Goal: Check status

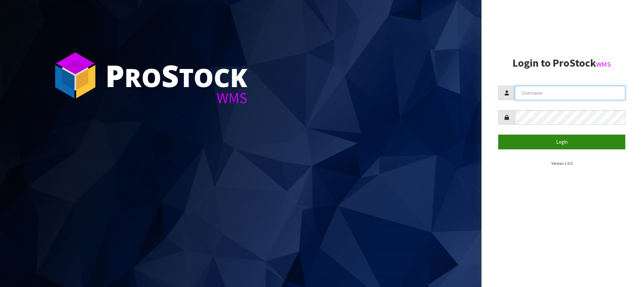
type input "[PERSON_NAME][EMAIL_ADDRESS][DOMAIN_NAME]"
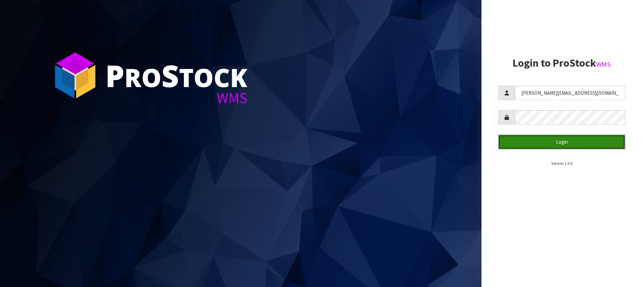
click at [526, 149] on button "Login" at bounding box center [562, 142] width 127 height 14
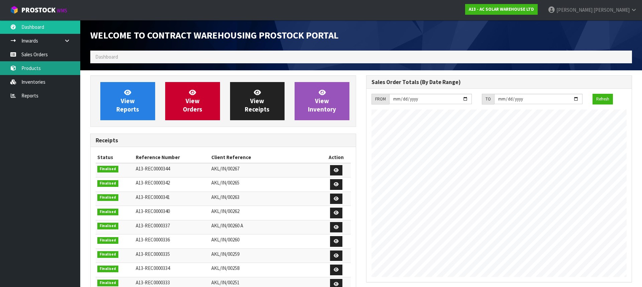
scroll to position [414, 276]
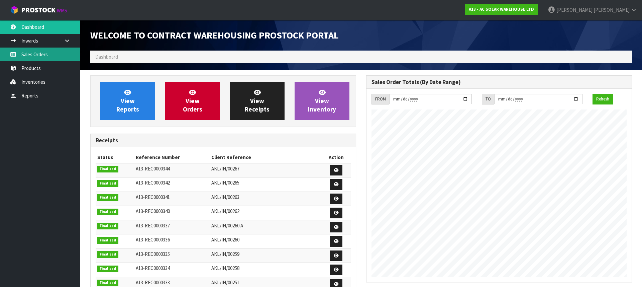
click at [31, 51] on link "Sales Orders" at bounding box center [40, 55] width 80 height 14
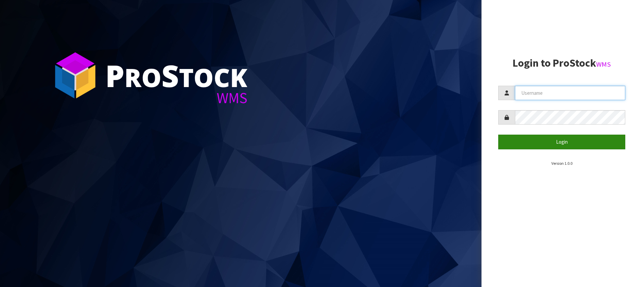
type input "[PERSON_NAME][EMAIL_ADDRESS][DOMAIN_NAME]"
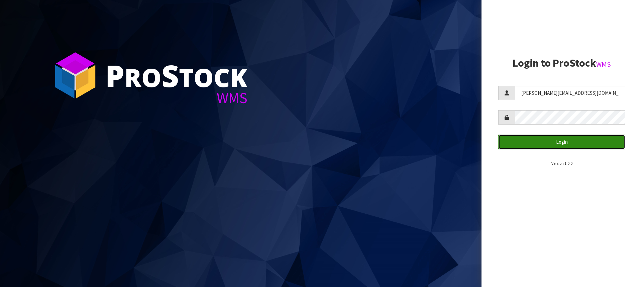
click at [562, 149] on button "Login" at bounding box center [562, 142] width 127 height 14
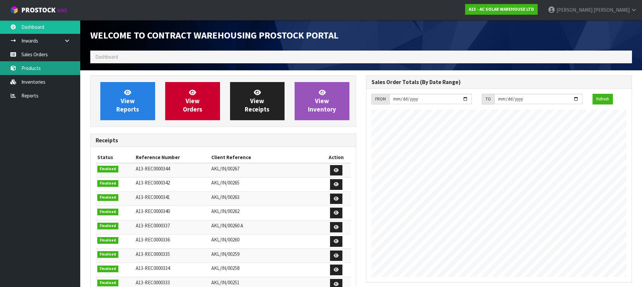
scroll to position [414, 276]
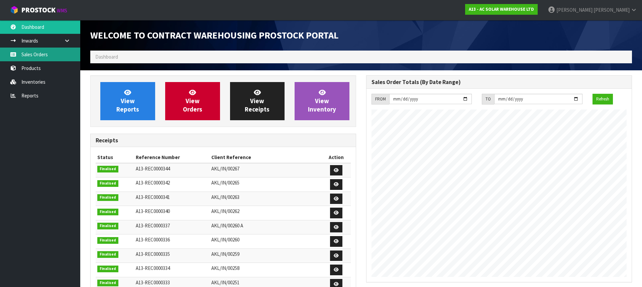
click at [35, 50] on link "Sales Orders" at bounding box center [40, 55] width 80 height 14
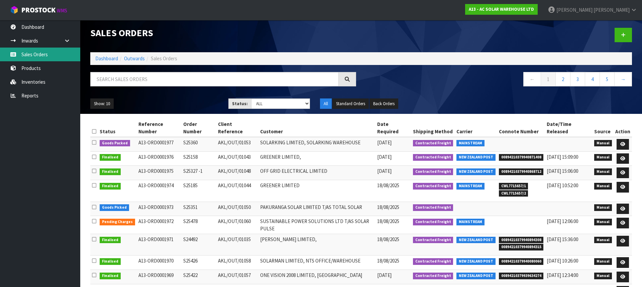
scroll to position [26, 0]
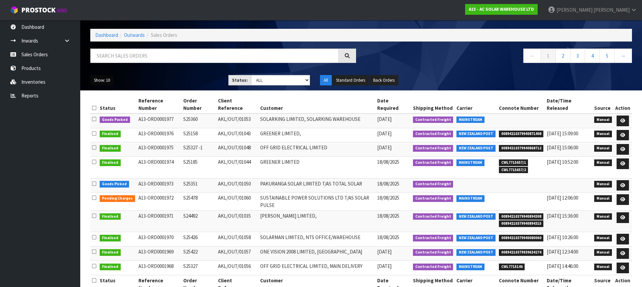
click at [106, 79] on button "Show: 10" at bounding box center [101, 80] width 23 height 11
click at [100, 111] on link "25" at bounding box center [117, 110] width 53 height 9
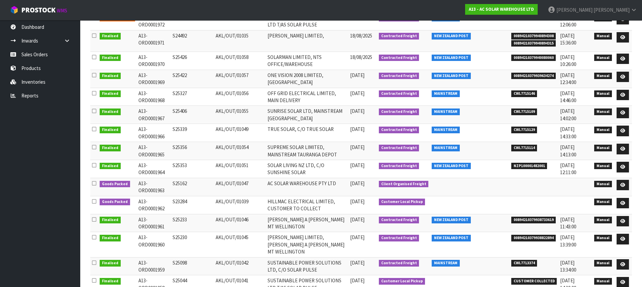
scroll to position [235, 0]
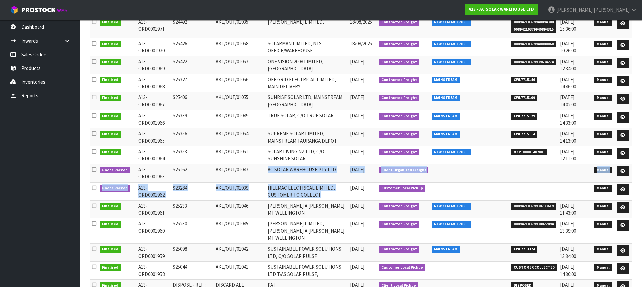
drag, startPoint x: 334, startPoint y: 198, endPoint x: 229, endPoint y: 179, distance: 106.7
click at [229, 179] on tbody "Goods Packed A13-ORD0001977 S25360 AKL/OUT/01053 SOLARKING LIMITED, SOLARKING W…" at bounding box center [361, 141] width 542 height 472
click at [229, 179] on td "AKL/OUT/01047" at bounding box center [240, 173] width 52 height 18
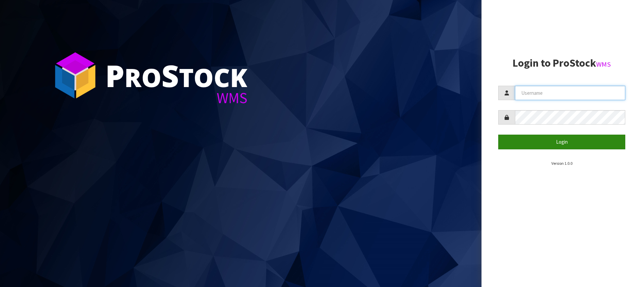
type input "[PERSON_NAME][EMAIL_ADDRESS][DOMAIN_NAME]"
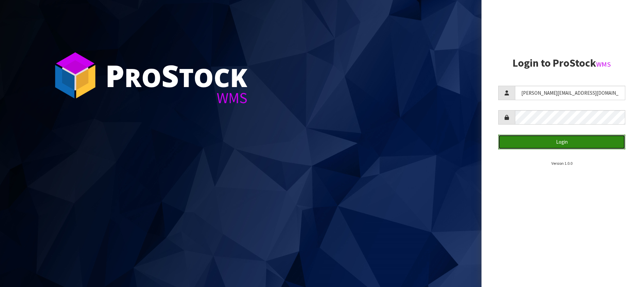
click at [558, 149] on button "Login" at bounding box center [562, 142] width 127 height 14
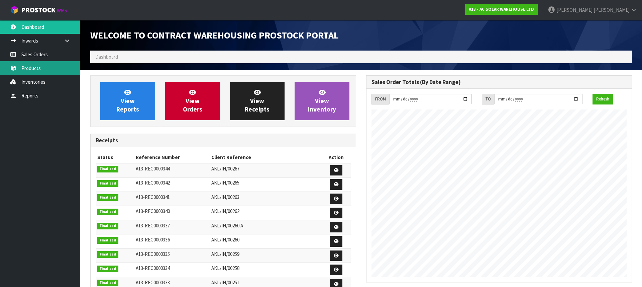
scroll to position [407, 276]
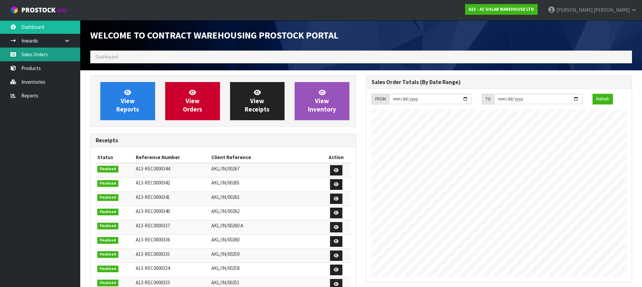
click at [48, 51] on link "Sales Orders" at bounding box center [40, 55] width 80 height 14
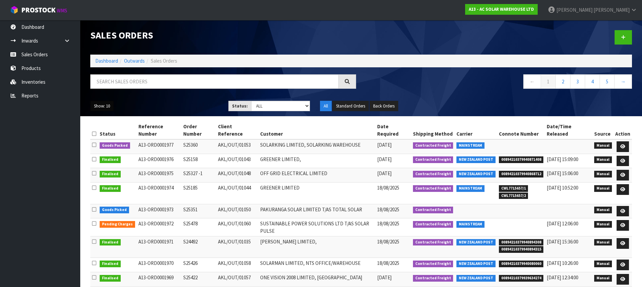
click at [98, 107] on button "Show: 10" at bounding box center [101, 106] width 23 height 11
click at [103, 134] on link "25" at bounding box center [117, 136] width 53 height 9
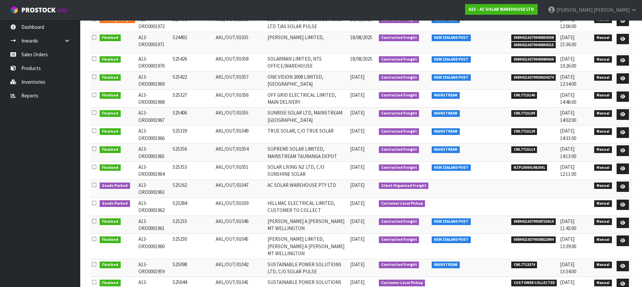
scroll to position [221, 0]
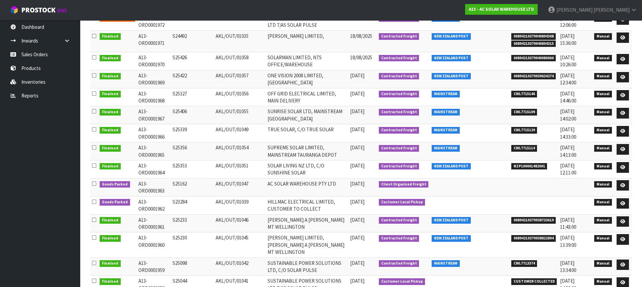
click at [305, 199] on td "HILLMAC ELECTRICAL LIMITED, CUSTOMER TO COLLECT" at bounding box center [307, 205] width 83 height 18
click at [303, 201] on td "HILLMAC ELECTRICAL LIMITED, CUSTOMER TO COLLECT" at bounding box center [307, 205] width 83 height 18
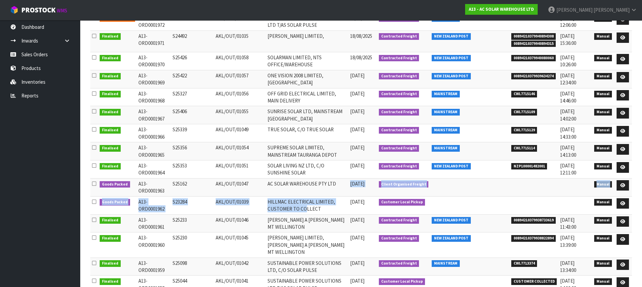
drag, startPoint x: 315, startPoint y: 204, endPoint x: 287, endPoint y: 173, distance: 41.5
click at [287, 174] on tbody "Goods Packed A13-ORD0001977 S25360 AKL/OUT/01053 SOLARKING LIMITED, SOLARKING W…" at bounding box center [361, 155] width 542 height 472
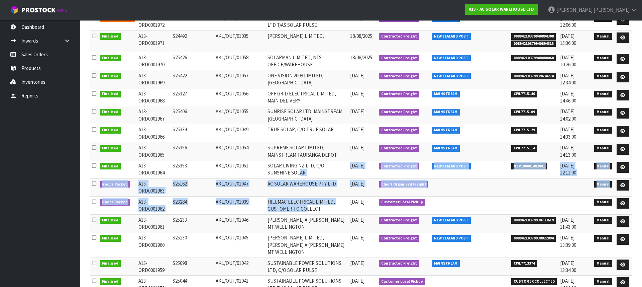
click at [287, 173] on td "SOLAR LIVING NZ LTD, C/O SUNSHINE SOLAR" at bounding box center [307, 169] width 83 height 18
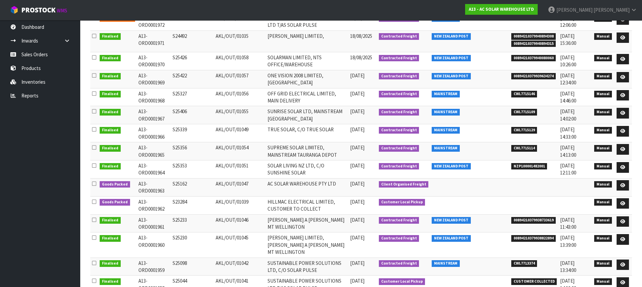
click at [301, 164] on td "SOLAR LIVING NZ LTD, C/O SUNSHINE SOLAR" at bounding box center [307, 169] width 83 height 18
